Goal: Task Accomplishment & Management: Manage account settings

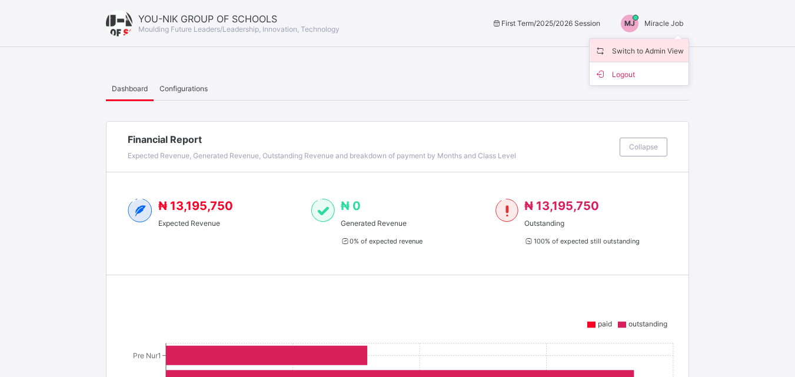
click at [645, 52] on span "Switch to Admin View" at bounding box center [639, 51] width 89 height 14
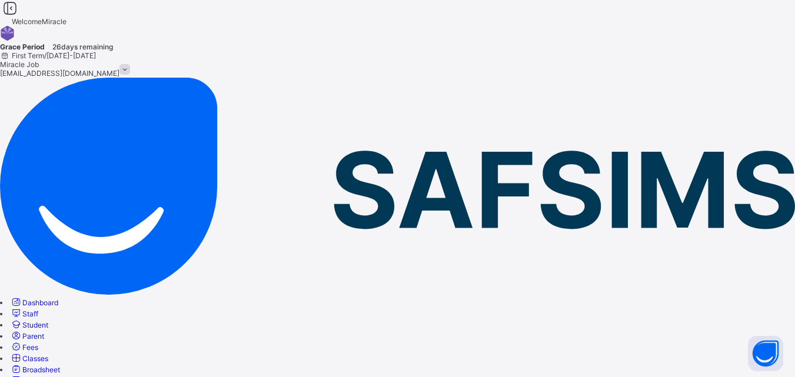
click at [48, 354] on link "Classes" at bounding box center [29, 358] width 38 height 9
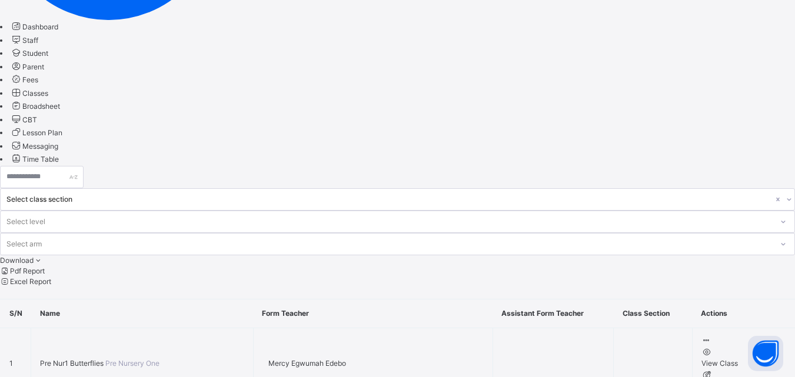
scroll to position [277, 0]
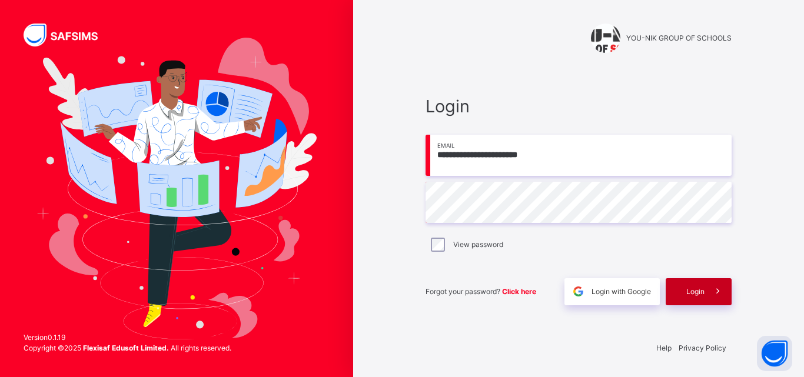
click at [702, 290] on span "Login" at bounding box center [695, 292] width 18 height 11
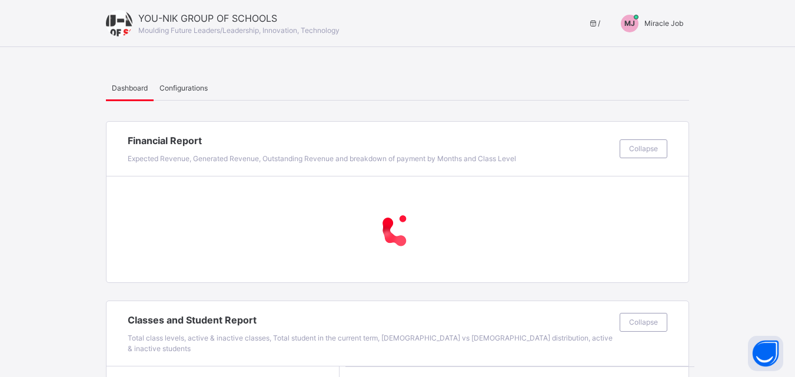
click at [665, 27] on span "Miracle Job" at bounding box center [664, 23] width 39 height 9
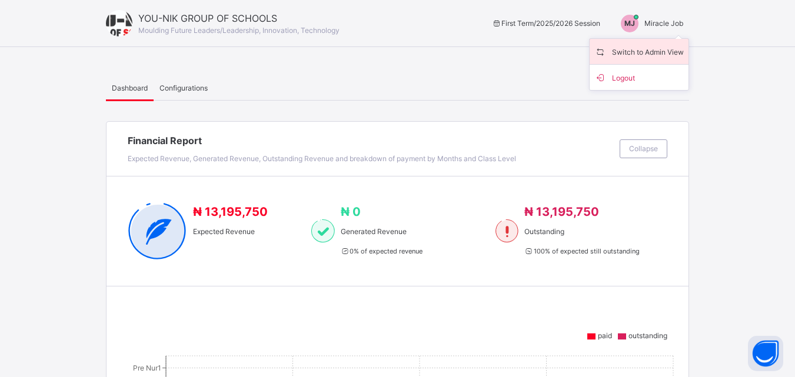
click at [663, 52] on span "Switch to Admin View" at bounding box center [639, 52] width 89 height 16
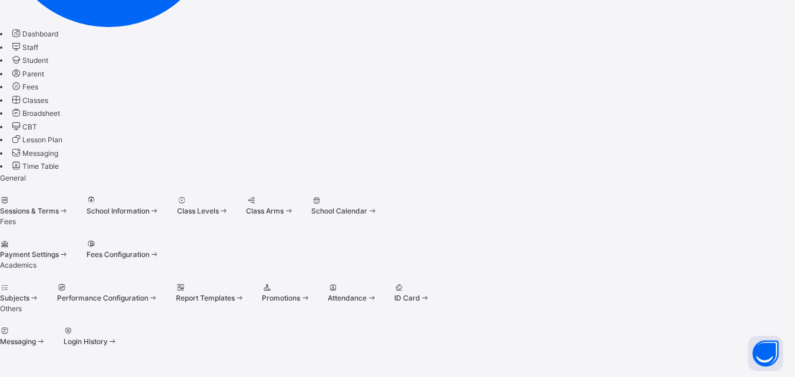
scroll to position [113, 0]
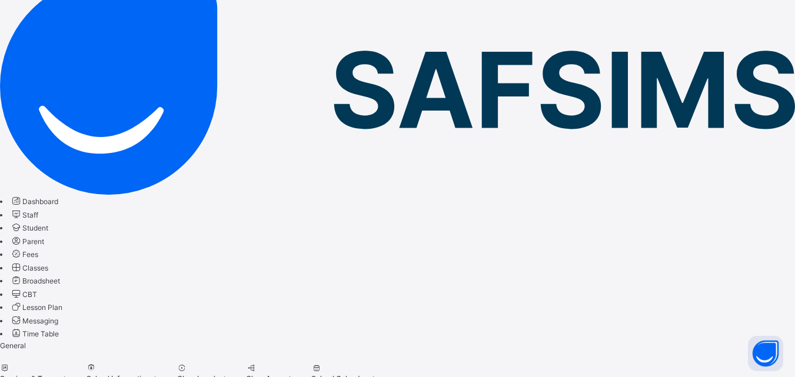
click at [0, 374] on span at bounding box center [0, 374] width 0 height 0
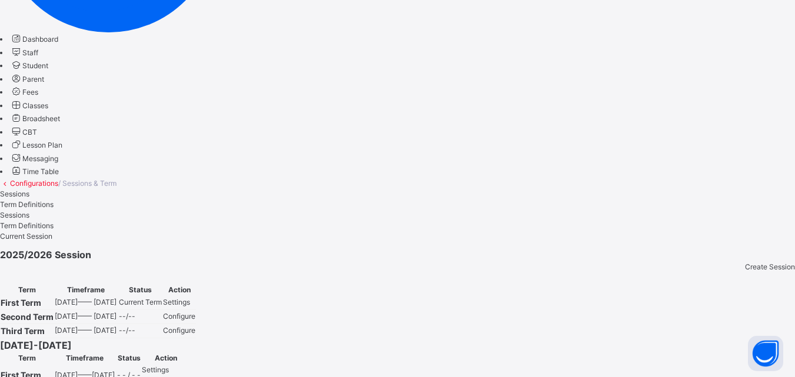
scroll to position [297, 0]
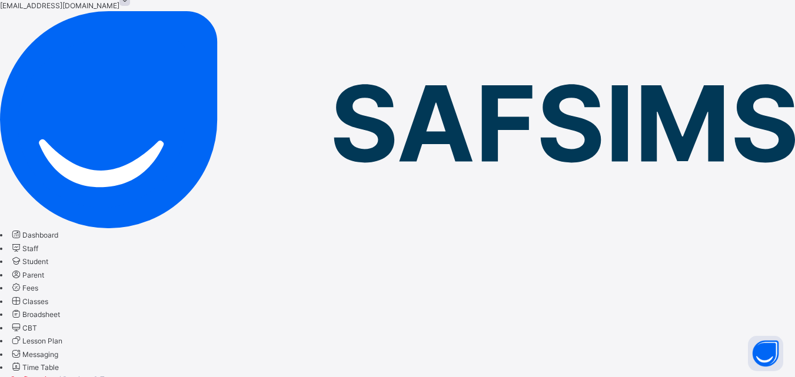
scroll to position [31, 0]
